Goal: Information Seeking & Learning: Learn about a topic

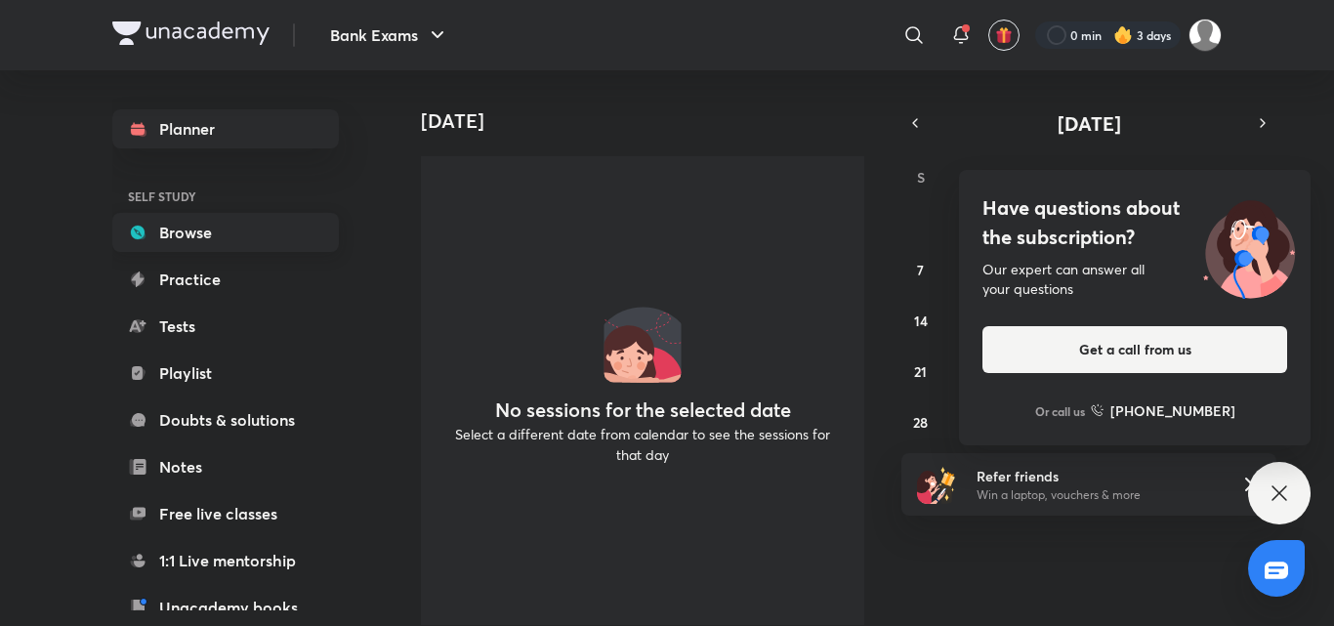
click at [215, 231] on link "Browse" at bounding box center [225, 232] width 227 height 39
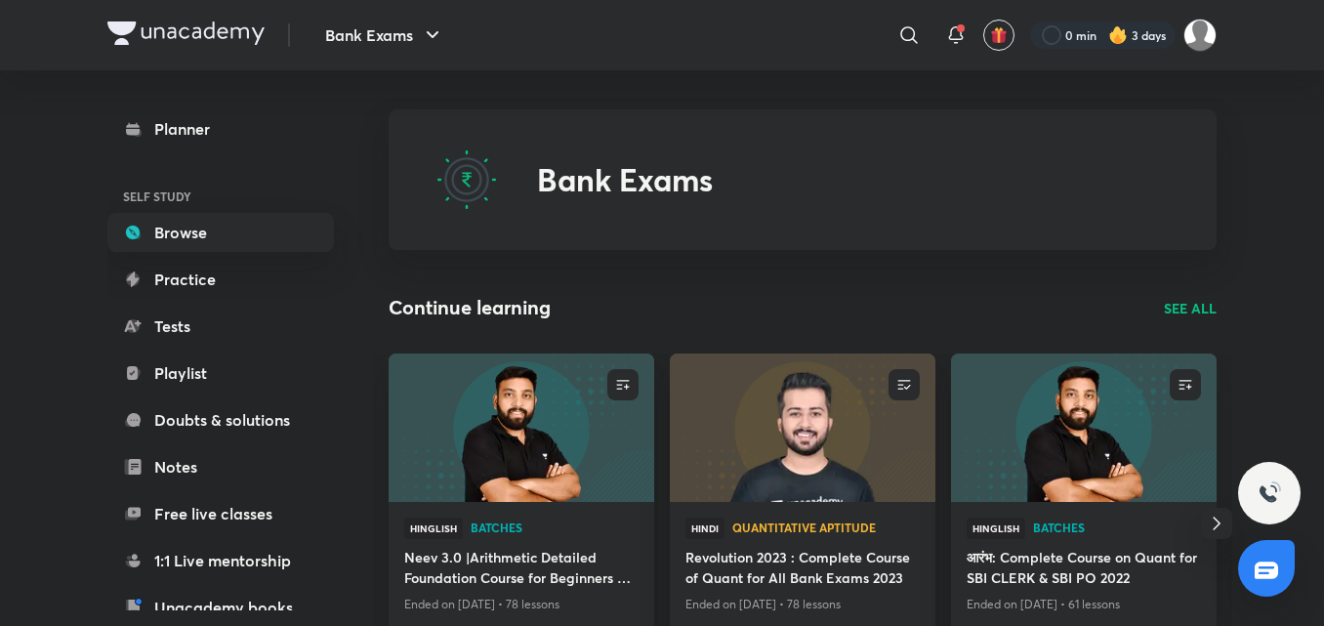
click at [535, 442] on img at bounding box center [521, 427] width 271 height 151
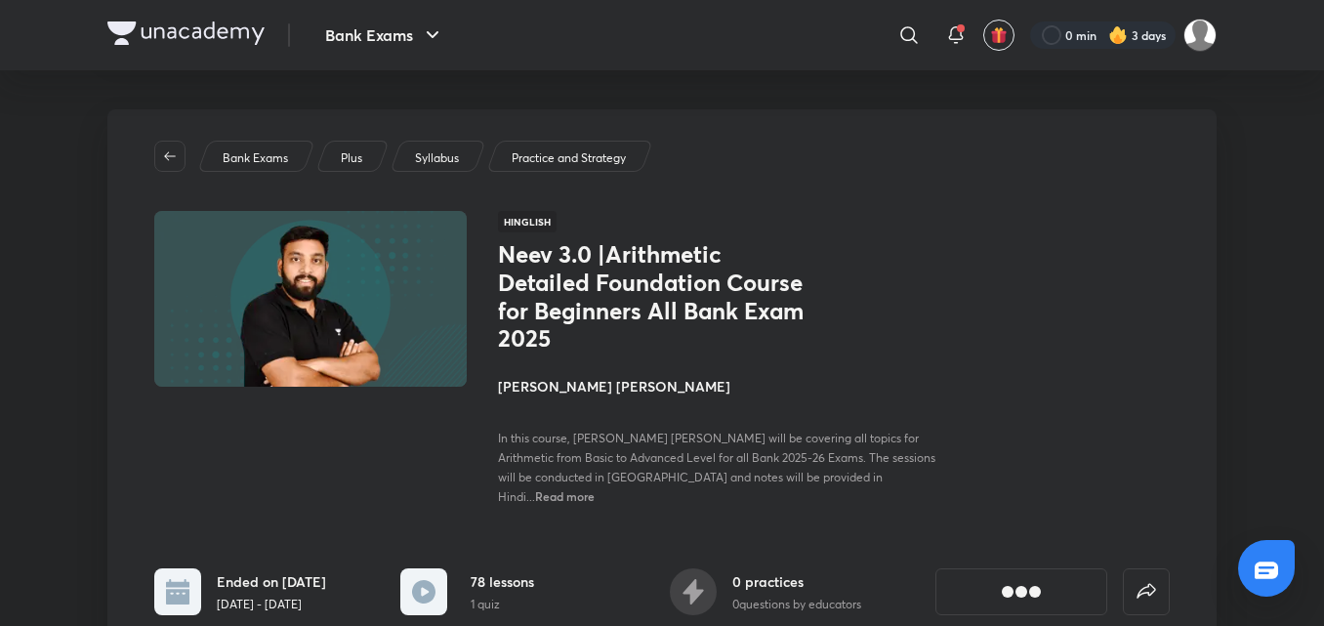
click at [535, 442] on span "In this course, [PERSON_NAME] [PERSON_NAME] will be covering all topics for Ari…" at bounding box center [717, 467] width 438 height 73
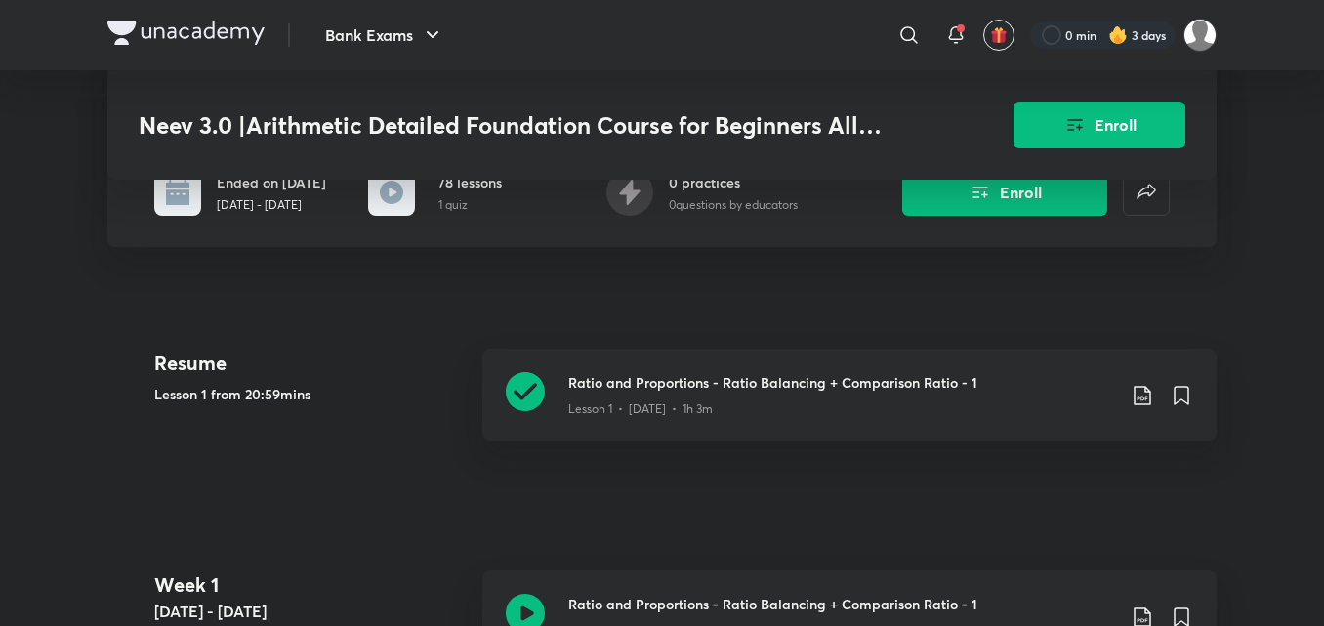
scroll to position [402, 0]
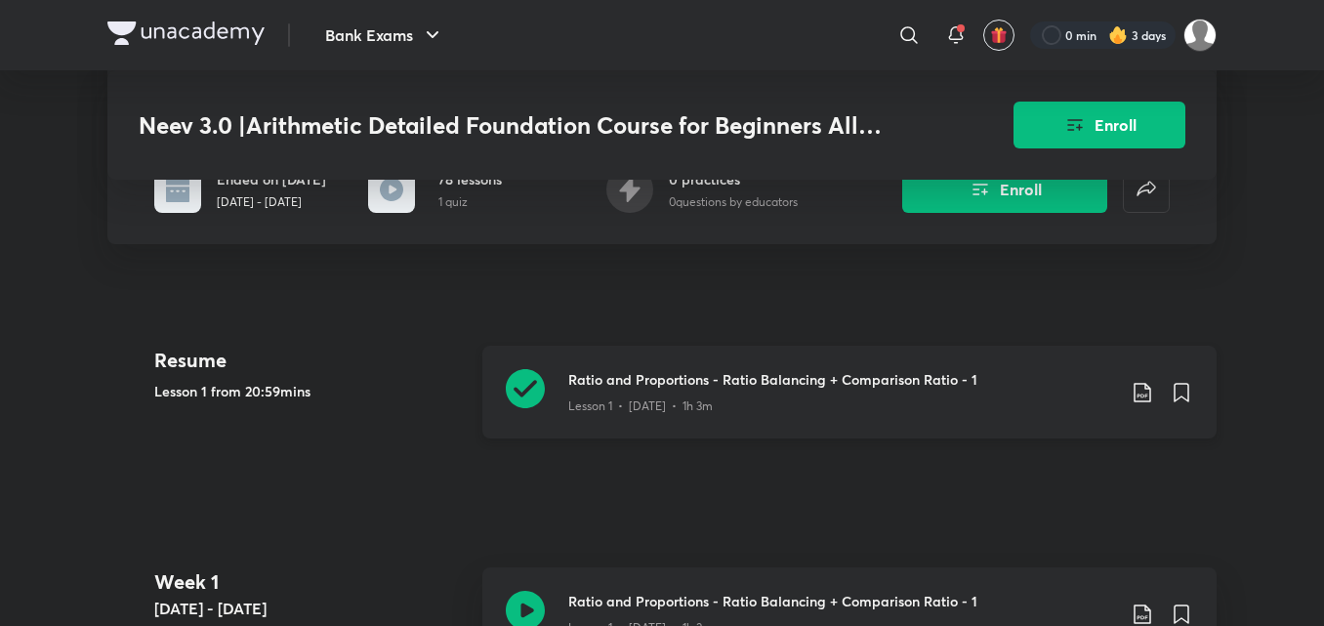
click at [655, 371] on h3 "Ratio and Proportions - Ratio Balancing + Comparison Ratio - 1" at bounding box center [841, 379] width 547 height 21
